Goal: Navigation & Orientation: Find specific page/section

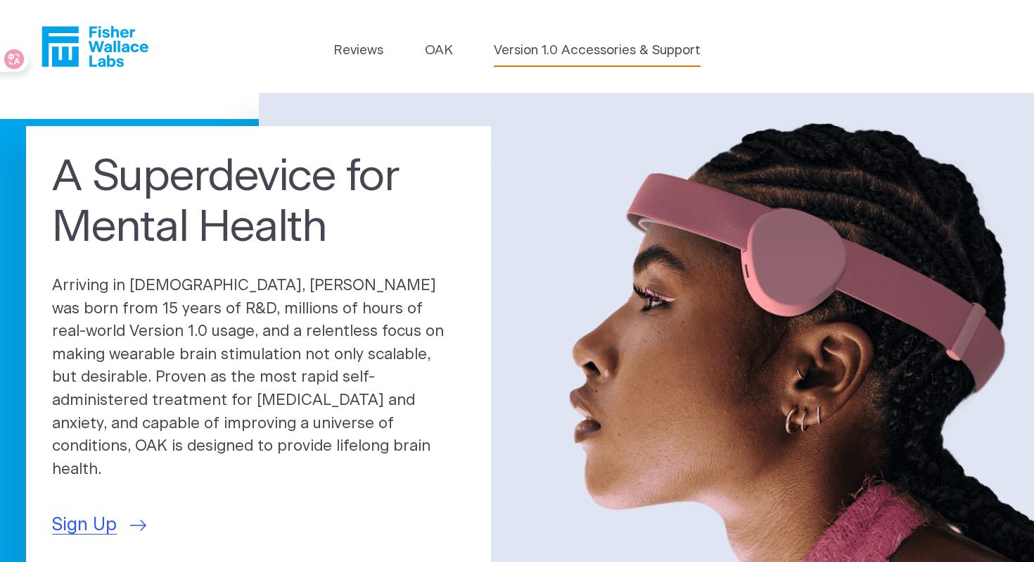
click at [567, 53] on link "Version 1.0 Accessories & Support" at bounding box center [597, 51] width 207 height 20
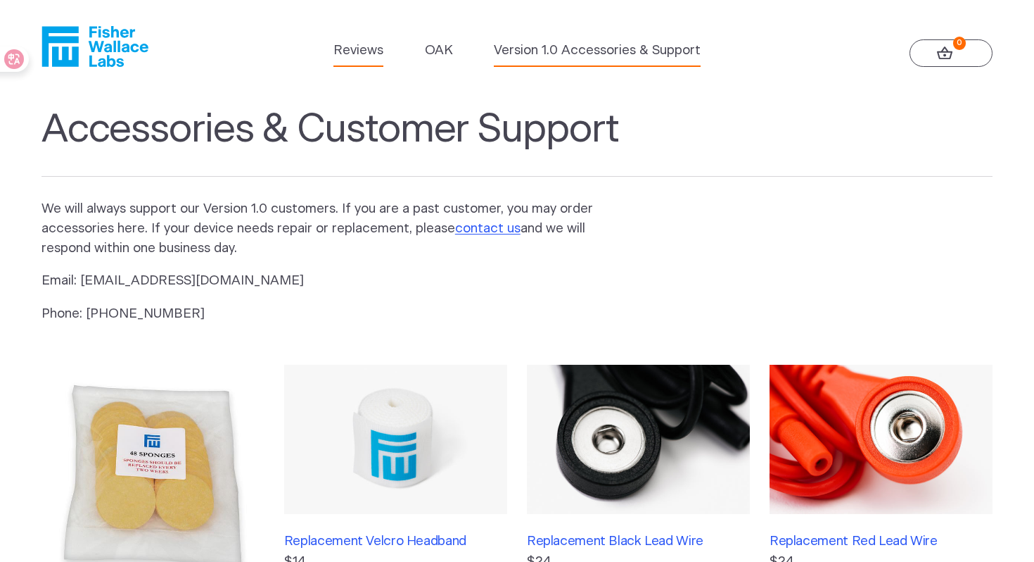
click at [374, 56] on link "Reviews" at bounding box center [359, 51] width 50 height 20
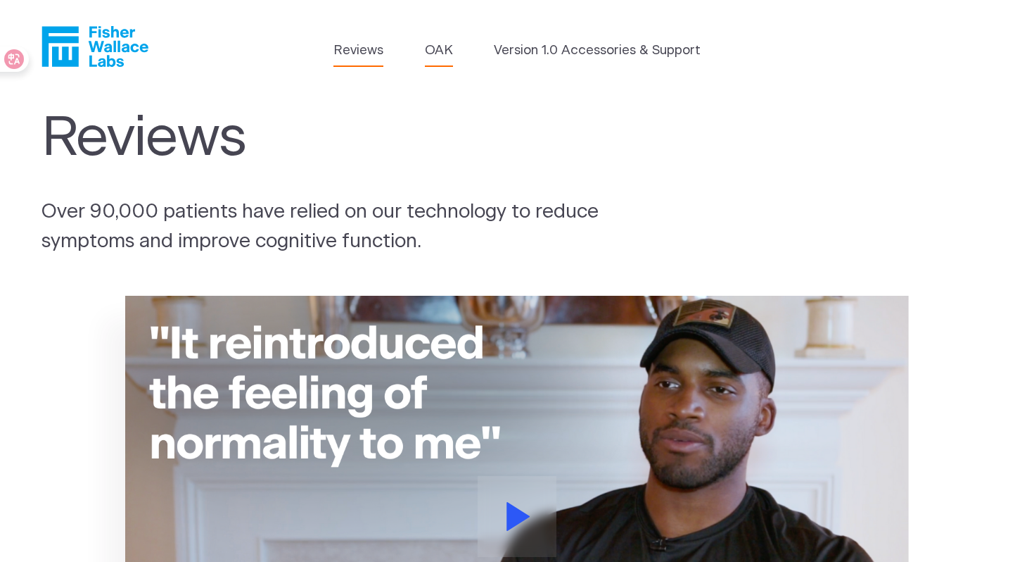
click at [451, 47] on link "OAK" at bounding box center [439, 51] width 28 height 20
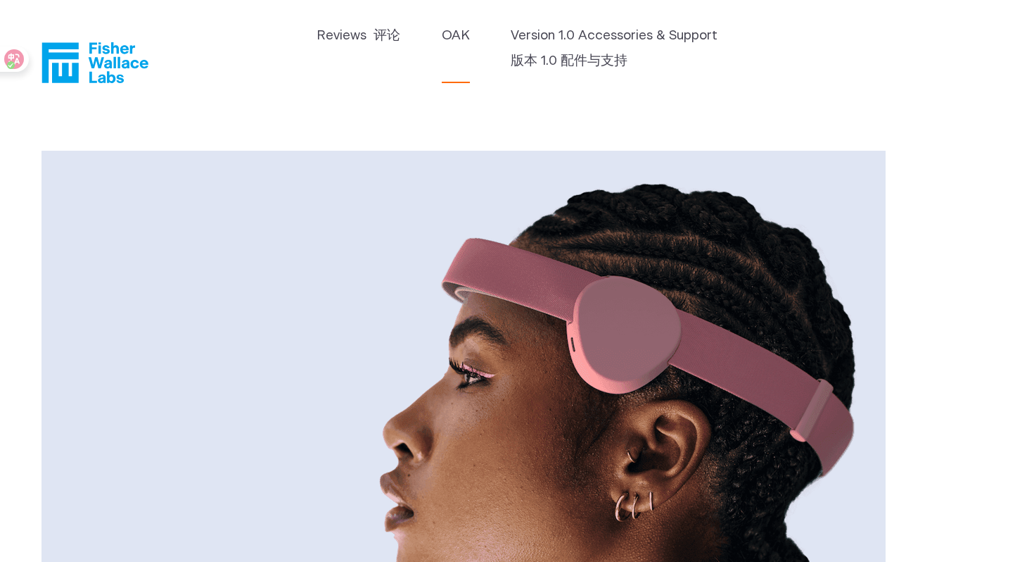
click at [124, 65] on icon "Fisher Wallace" at bounding box center [95, 62] width 107 height 41
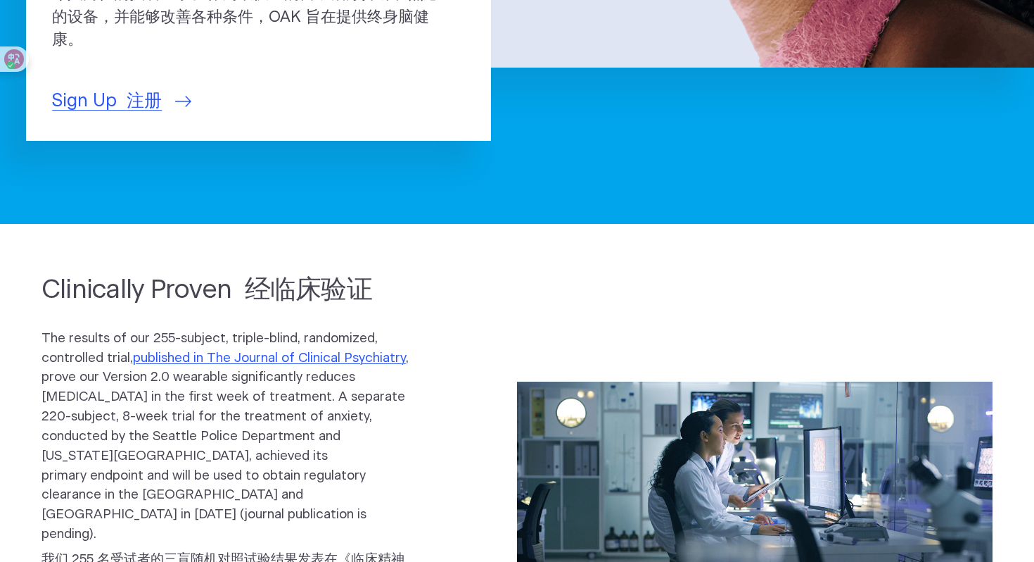
scroll to position [359, 0]
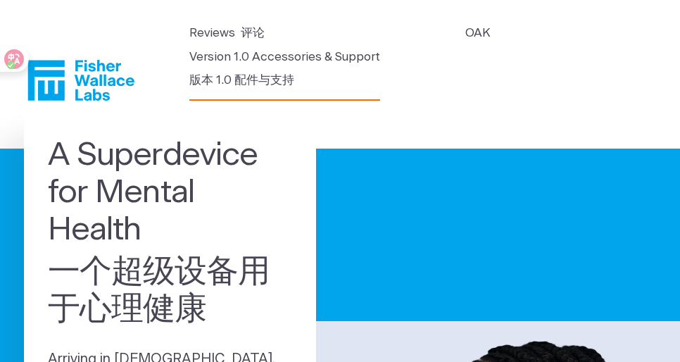
click at [245, 72] on font "版本 1.0 配件与支持" at bounding box center [241, 80] width 105 height 18
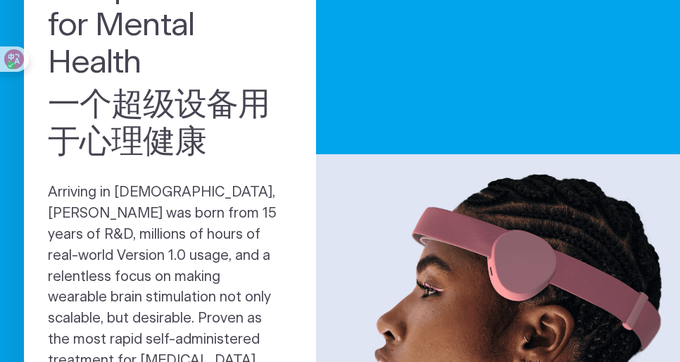
scroll to position [117, 0]
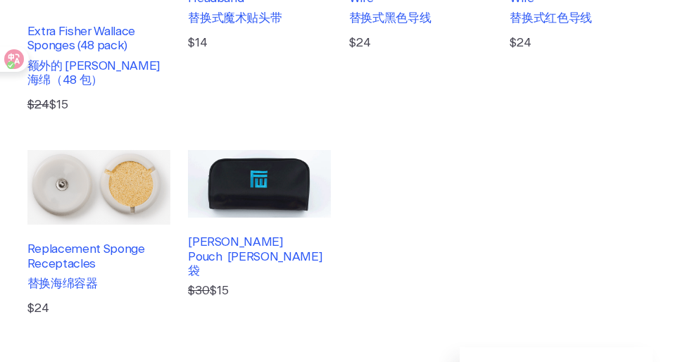
scroll to position [483, 0]
